Goal: Register for event/course

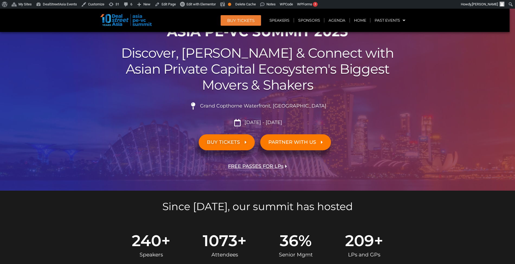
scroll to position [35, 0]
click at [334, 23] on link "Agenda" at bounding box center [336, 20] width 25 height 12
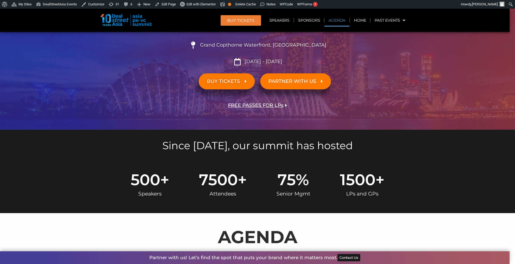
scroll to position [253, 0]
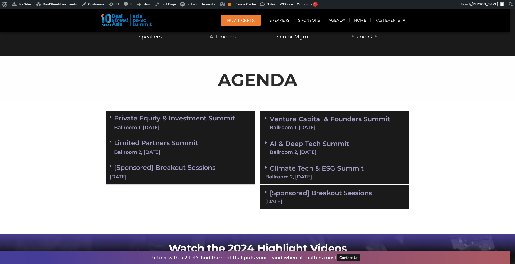
click at [214, 121] on link "Private Equity & Investment Summit Ballroom 1, 10 Sept" at bounding box center [174, 123] width 121 height 16
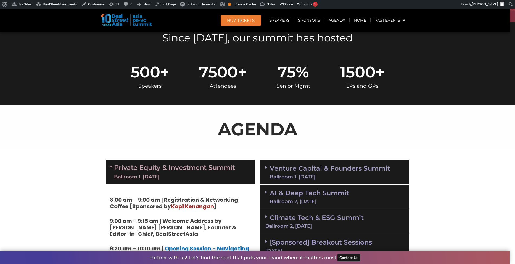
scroll to position [204, 0]
click at [231, 166] on link "Private Equity & Investment Summit Ballroom 1, 10 Sept" at bounding box center [174, 172] width 121 height 16
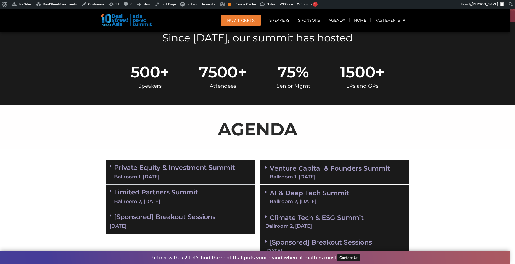
click at [231, 166] on link "Private Equity & Investment Summit Ballroom 1, 10 Sept" at bounding box center [174, 172] width 121 height 16
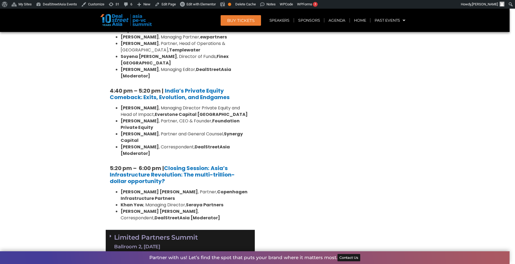
scroll to position [1008, 0]
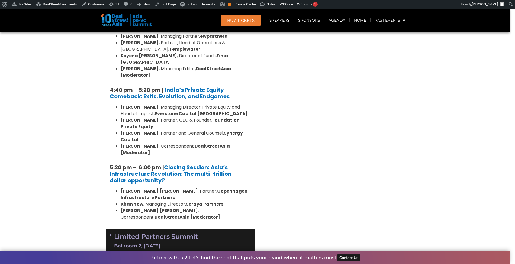
click at [224, 229] on div "Limited Partners Summit Ballroom 2, 10 Sept" at bounding box center [180, 241] width 149 height 25
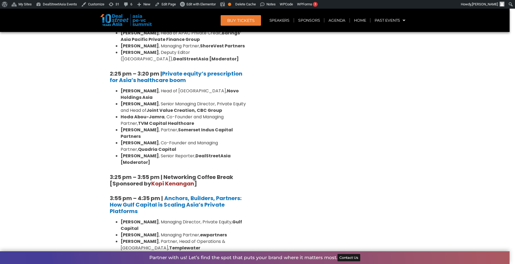
scroll to position [809, 0]
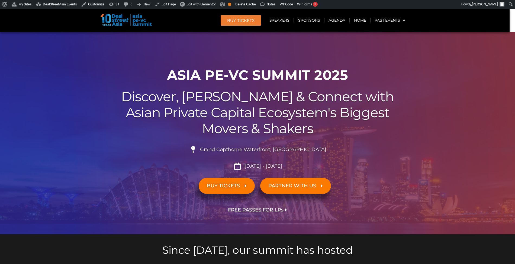
scroll to position [0, 0]
click at [393, 240] on div "Since 2016, our summit has hosted" at bounding box center [257, 246] width 303 height 18
click at [0, 62] on div at bounding box center [257, 133] width 515 height 202
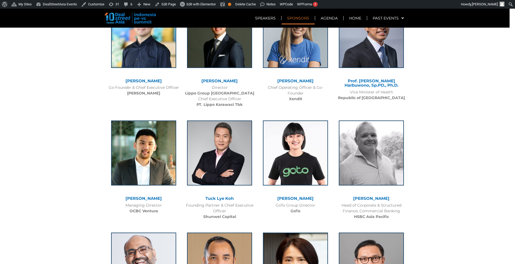
scroll to position [1185, 0]
